Goal: Task Accomplishment & Management: Use online tool/utility

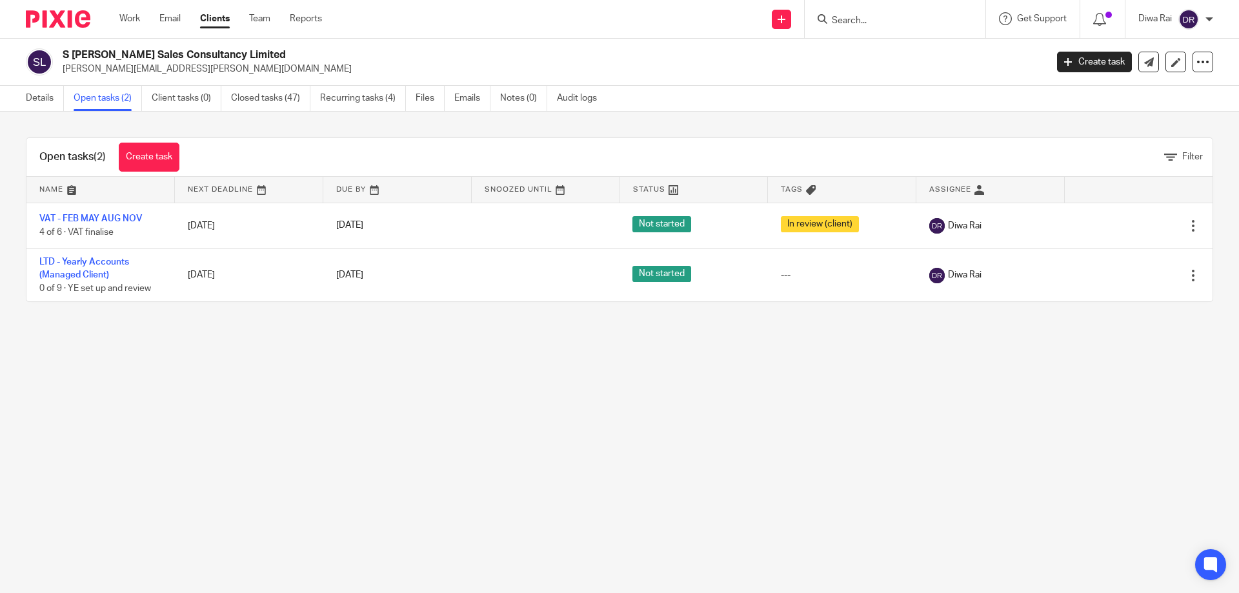
click at [865, 27] on form at bounding box center [898, 19] width 137 height 16
click at [868, 19] on input "Search" at bounding box center [888, 21] width 116 height 12
type input "t"
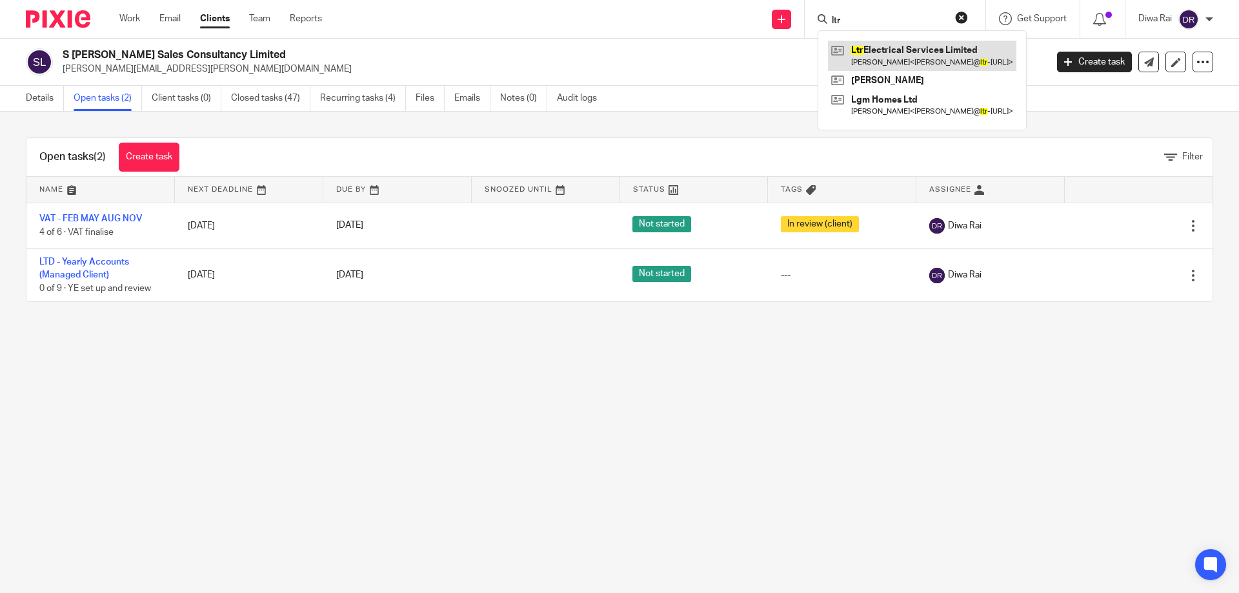
type input "ltr"
click at [912, 52] on link at bounding box center [922, 56] width 188 height 30
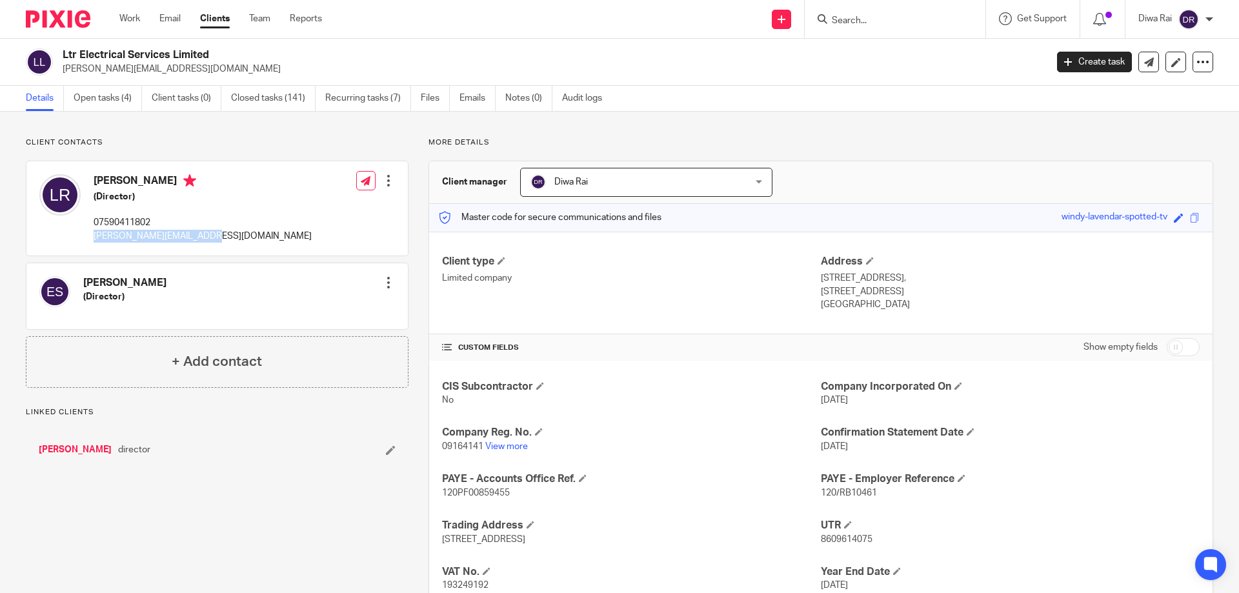
drag, startPoint x: 189, startPoint y: 239, endPoint x: 92, endPoint y: 238, distance: 97.4
click at [92, 238] on div "Lee Rolls (Director) 07590411802 lee@ltr-electrical.co.uk Edit contact Create c…" at bounding box center [216, 208] width 381 height 94
copy p "[PERSON_NAME][EMAIL_ADDRESS][DOMAIN_NAME]"
drag, startPoint x: 208, startPoint y: 53, endPoint x: 70, endPoint y: 53, distance: 138.7
click at [65, 52] on h2 "Ltr Electrical Services Limited" at bounding box center [453, 55] width 780 height 14
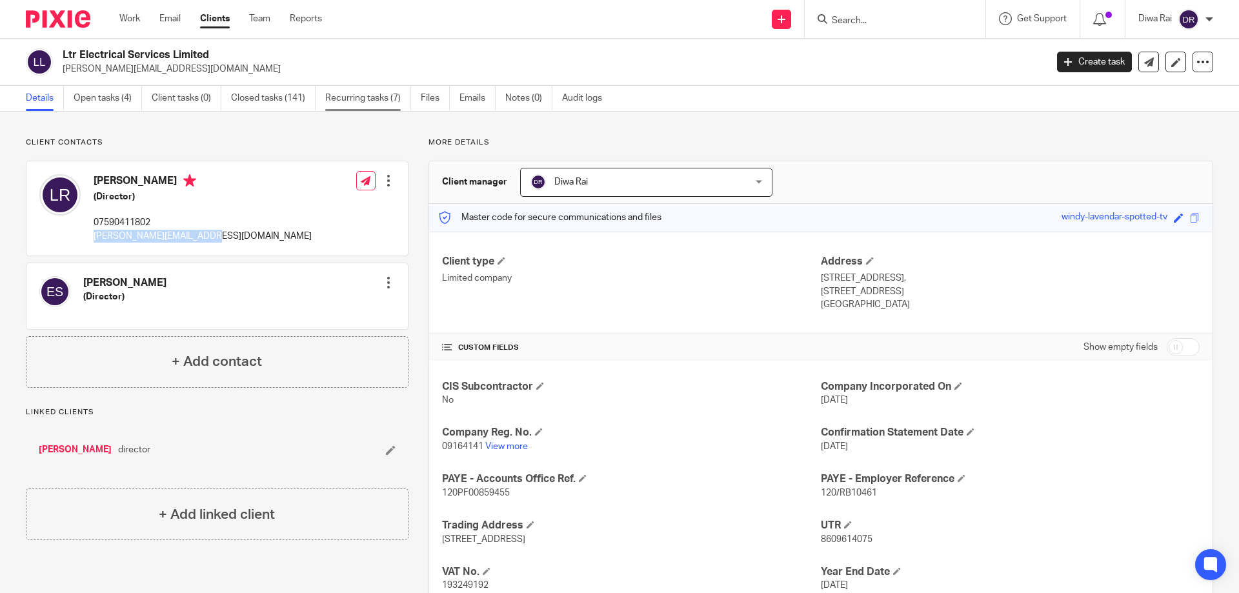
copy h2 "Ltr Electrical Services Limited"
click at [181, 237] on p "[PERSON_NAME][EMAIL_ADDRESS][DOMAIN_NAME]" at bounding box center [203, 236] width 218 height 13
drag, startPoint x: 194, startPoint y: 235, endPoint x: 93, endPoint y: 236, distance: 100.7
click at [93, 236] on div "Lee Rolls (Director) 07590411802 lee@ltr-electrical.co.uk Edit contact Create c…" at bounding box center [216, 208] width 381 height 94
copy p "lee@ltr-electrical.co.uk"
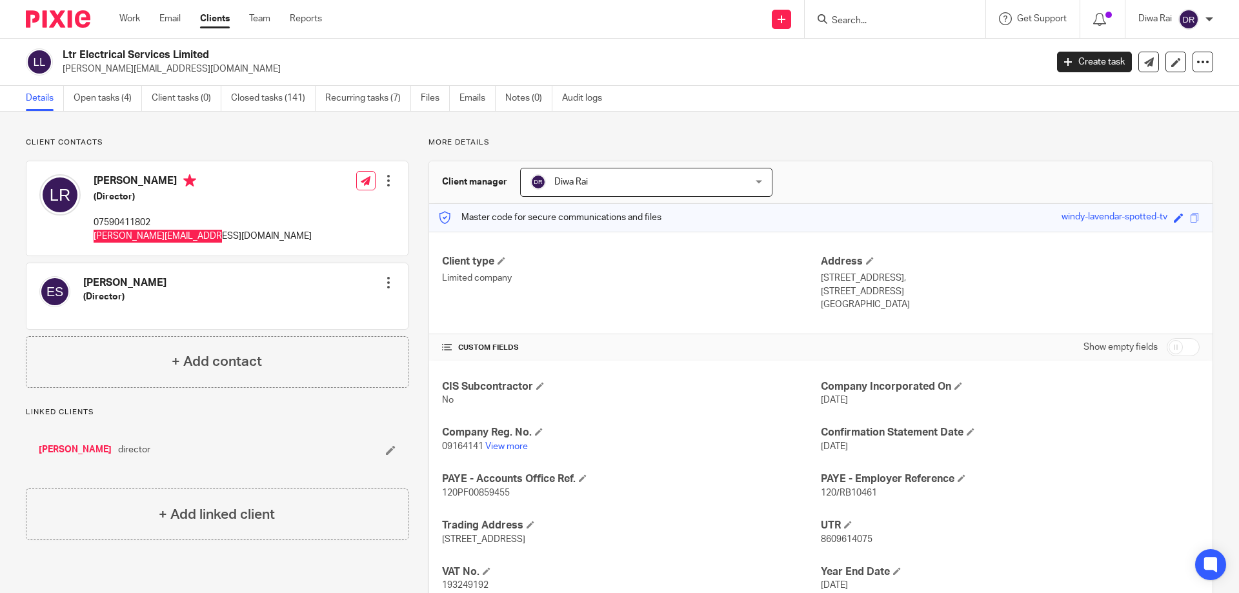
scroll to position [91, 0]
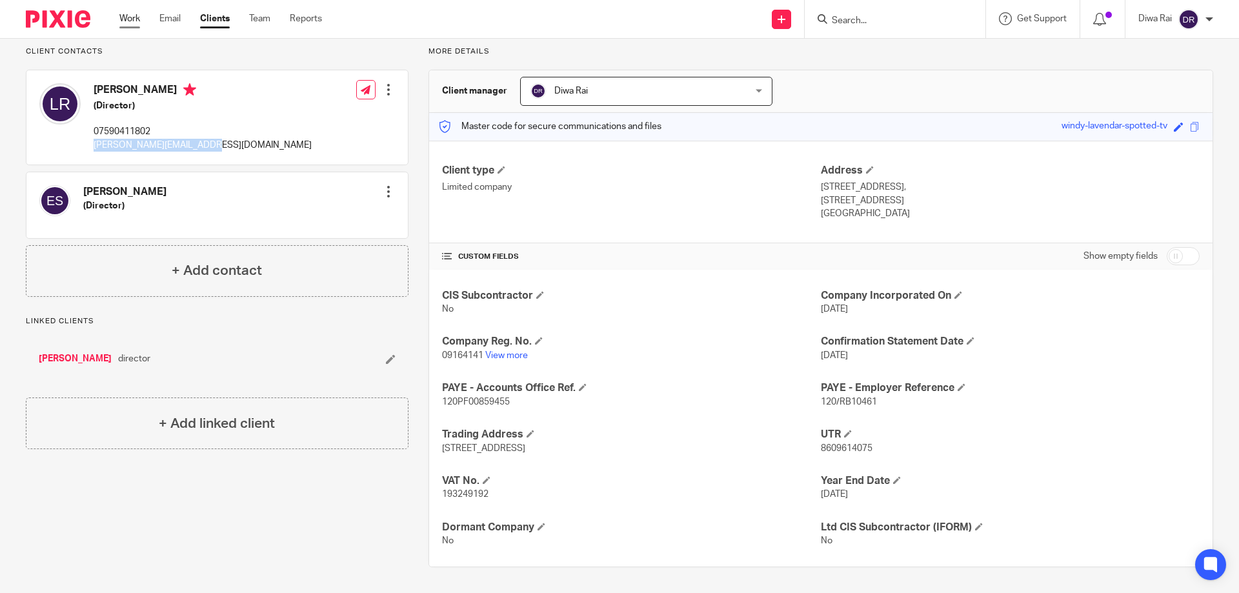
click at [128, 20] on link "Work" at bounding box center [129, 18] width 21 height 13
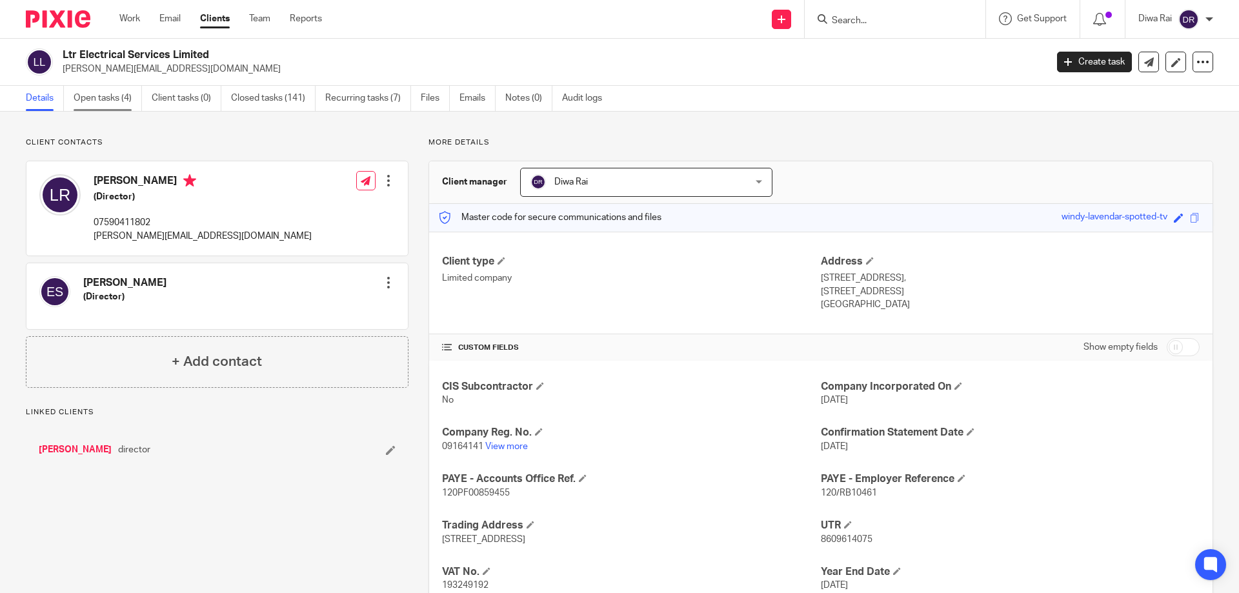
click at [114, 95] on link "Open tasks (4)" at bounding box center [108, 98] width 68 height 25
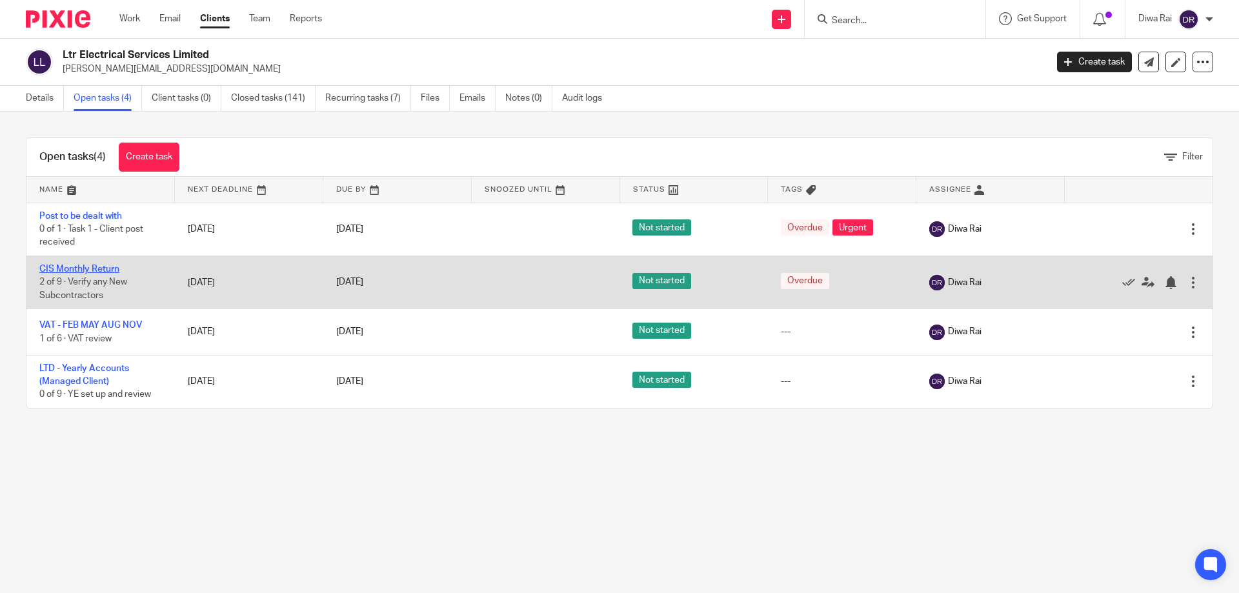
click at [97, 266] on link "CIS Monthly Return" at bounding box center [79, 269] width 80 height 9
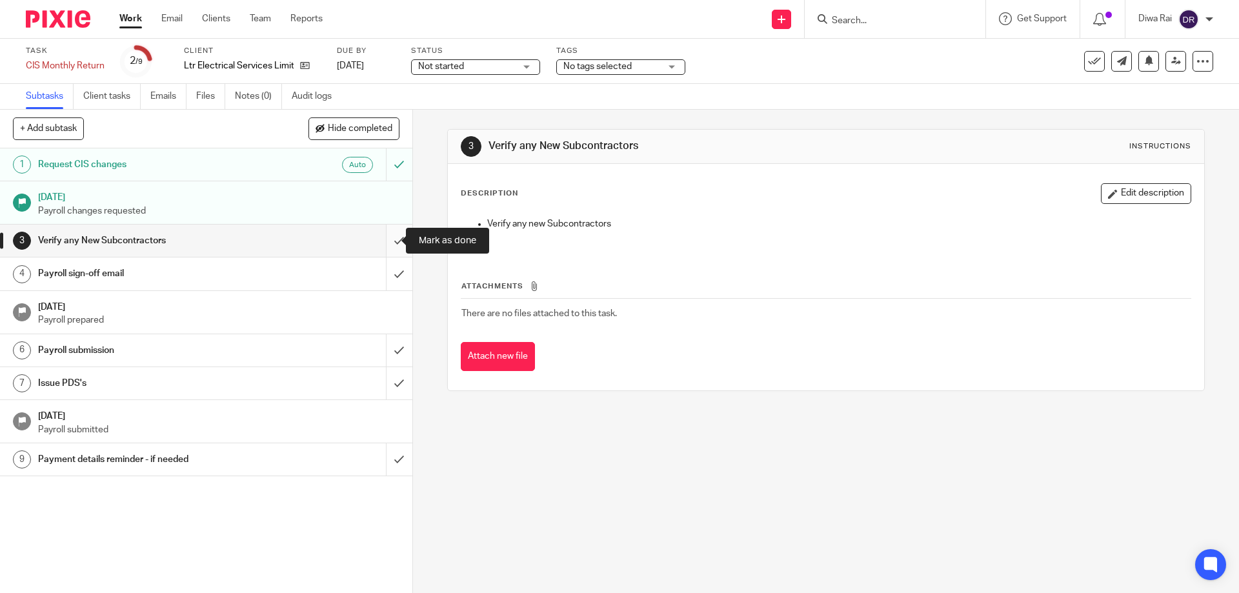
click at [387, 240] on input "submit" at bounding box center [206, 241] width 412 height 32
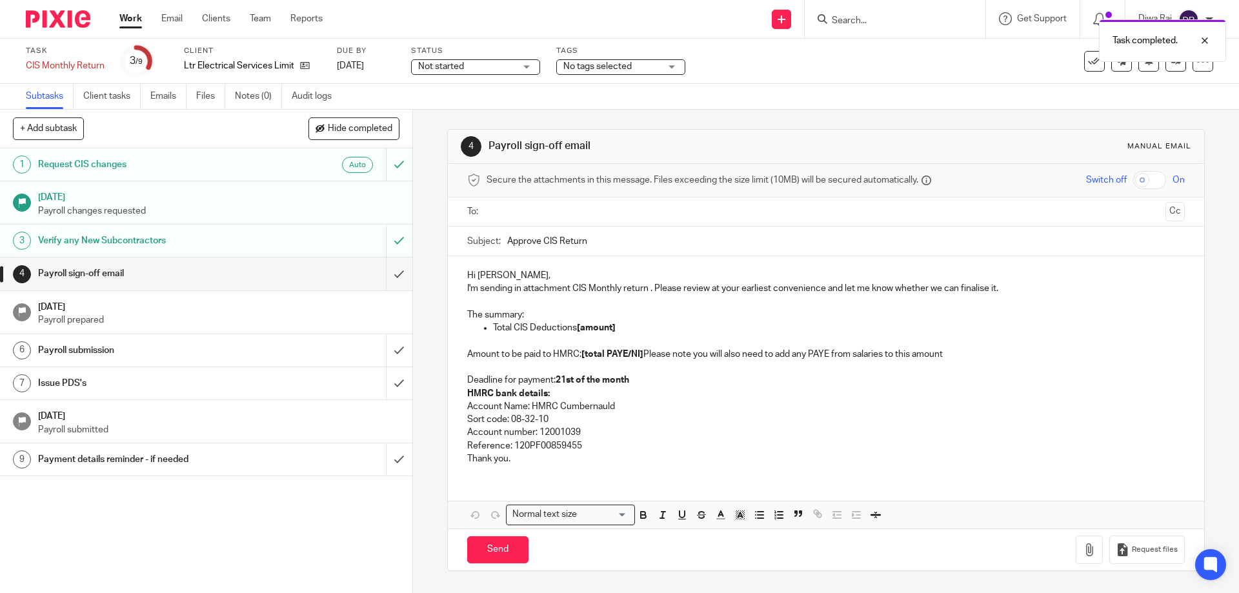
click at [125, 277] on h1 "Payroll sign-off email" at bounding box center [149, 273] width 223 height 19
click at [386, 268] on input "submit" at bounding box center [206, 273] width 412 height 32
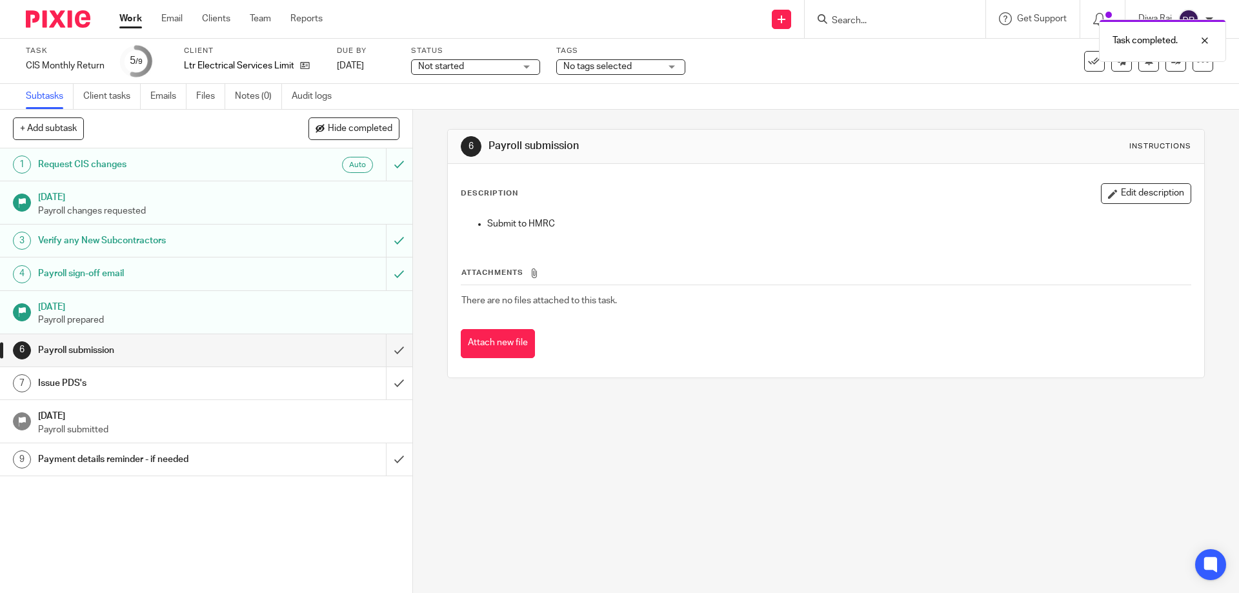
click at [634, 66] on span "No tags selected" at bounding box center [611, 67] width 97 height 14
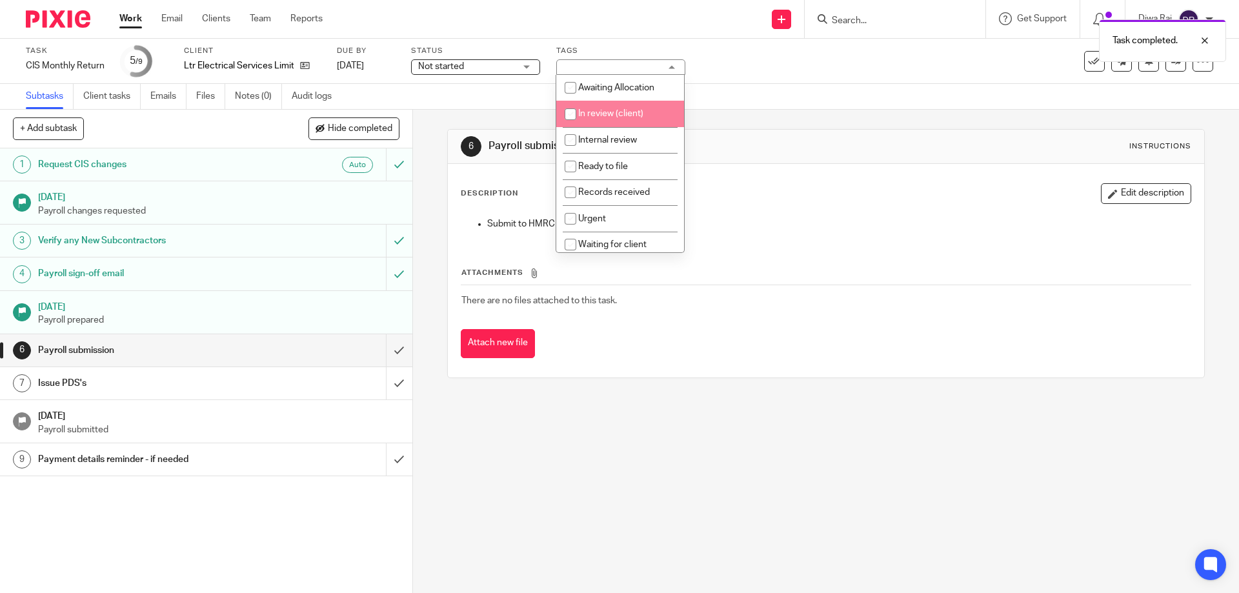
click at [632, 116] on span "In review (client)" at bounding box center [610, 113] width 65 height 9
checkbox input "true"
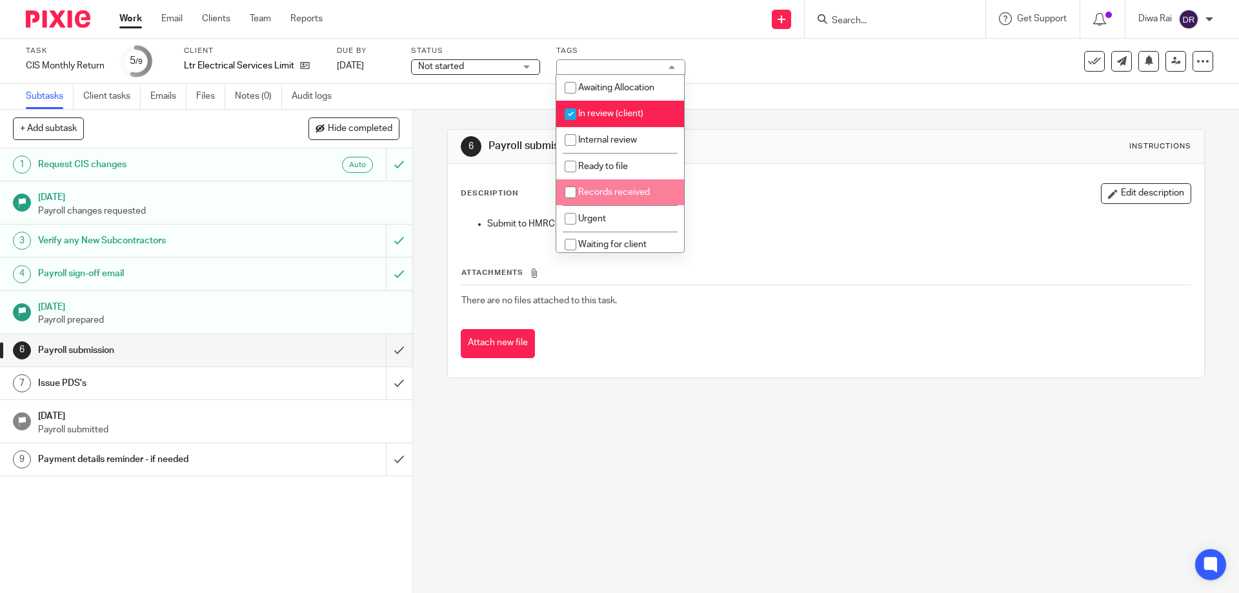
drag, startPoint x: 665, startPoint y: 363, endPoint x: 684, endPoint y: 361, distance: 19.4
click at [671, 363] on div "Description Edit description Submit to HMRC Attachments There are no files atta…" at bounding box center [825, 271] width 755 height 214
